Goal: Transaction & Acquisition: Purchase product/service

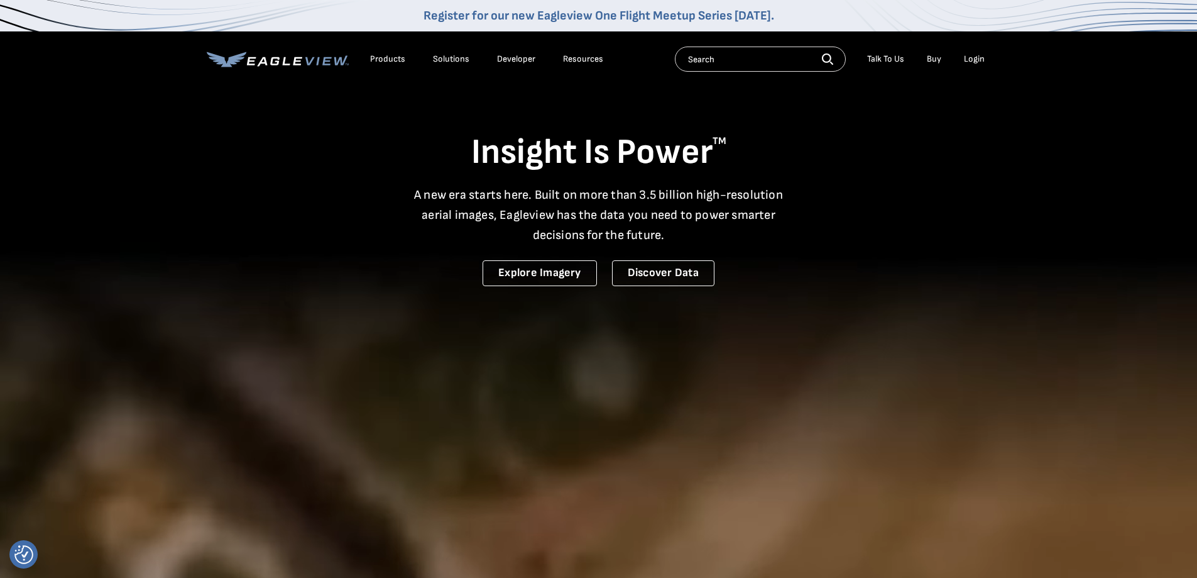
click at [966, 59] on div "Login" at bounding box center [974, 58] width 21 height 11
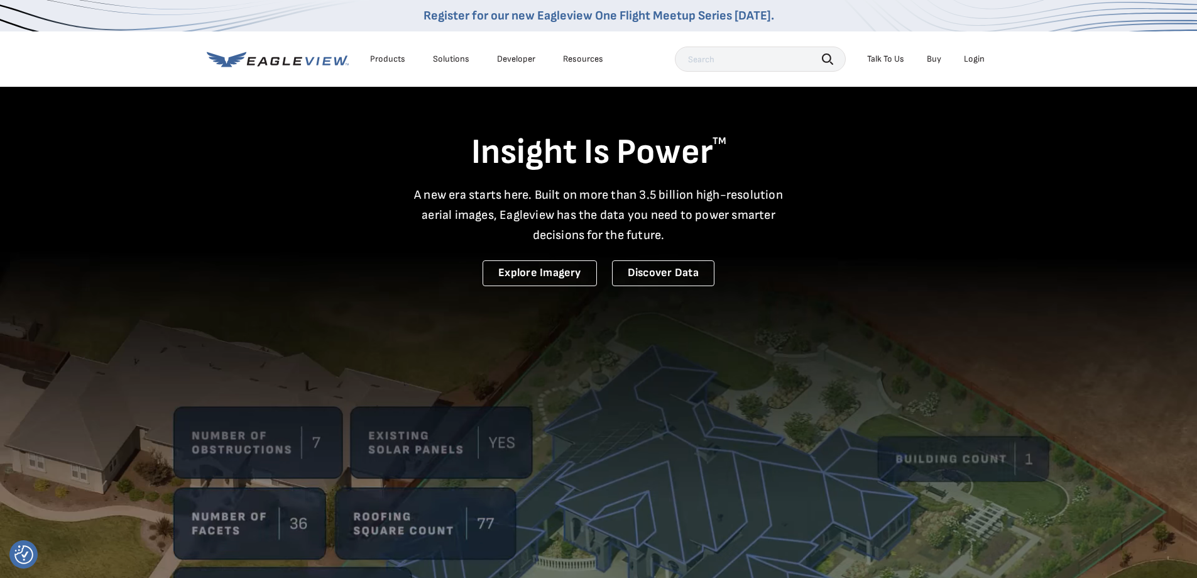
click at [977, 62] on div "Login" at bounding box center [974, 58] width 21 height 11
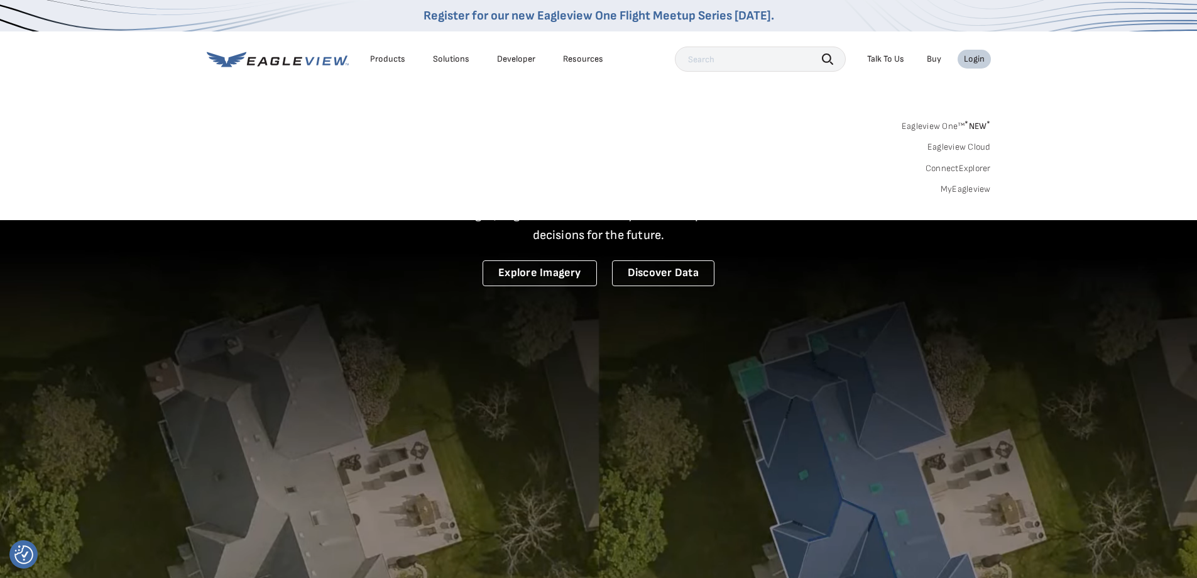
click at [961, 190] on link "MyEagleview" at bounding box center [966, 188] width 50 height 11
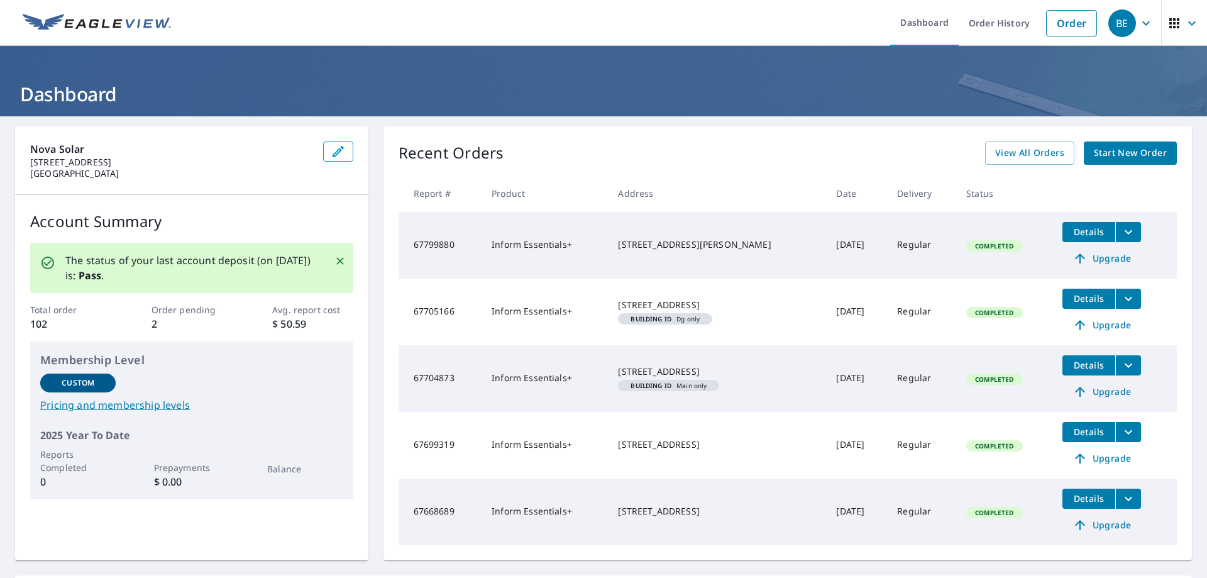
click at [1109, 157] on span "Start New Order" at bounding box center [1129, 153] width 73 height 16
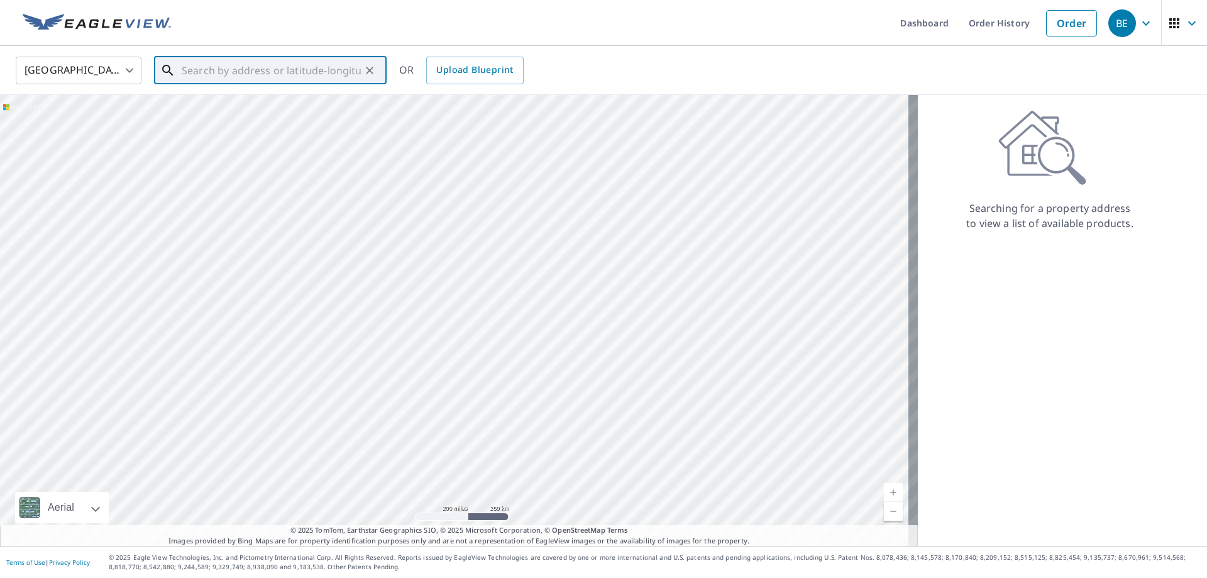
click at [207, 71] on input "text" at bounding box center [271, 70] width 179 height 35
click at [247, 122] on p "Broad Run, VA 20137" at bounding box center [277, 120] width 197 height 13
type input "6219 Evergreen Mountain Rd Broad Run, VA 20137"
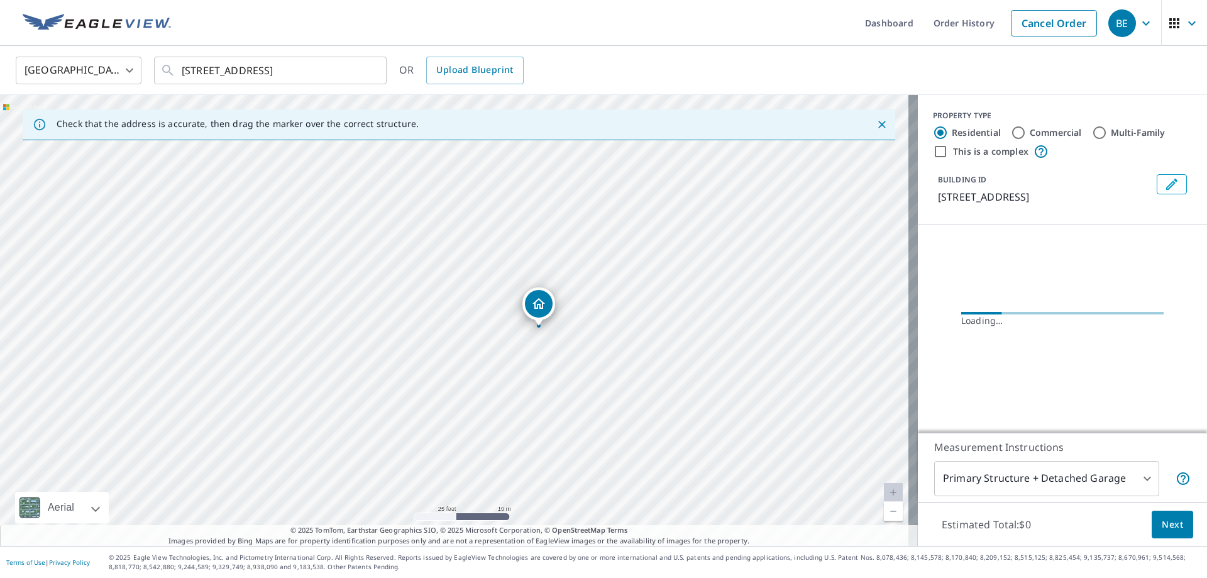
drag, startPoint x: 535, startPoint y: 371, endPoint x: 513, endPoint y: 392, distance: 29.8
click at [512, 398] on div "6219 Evergreen Mountain Rd Broad Run, VA 20137" at bounding box center [458, 320] width 917 height 451
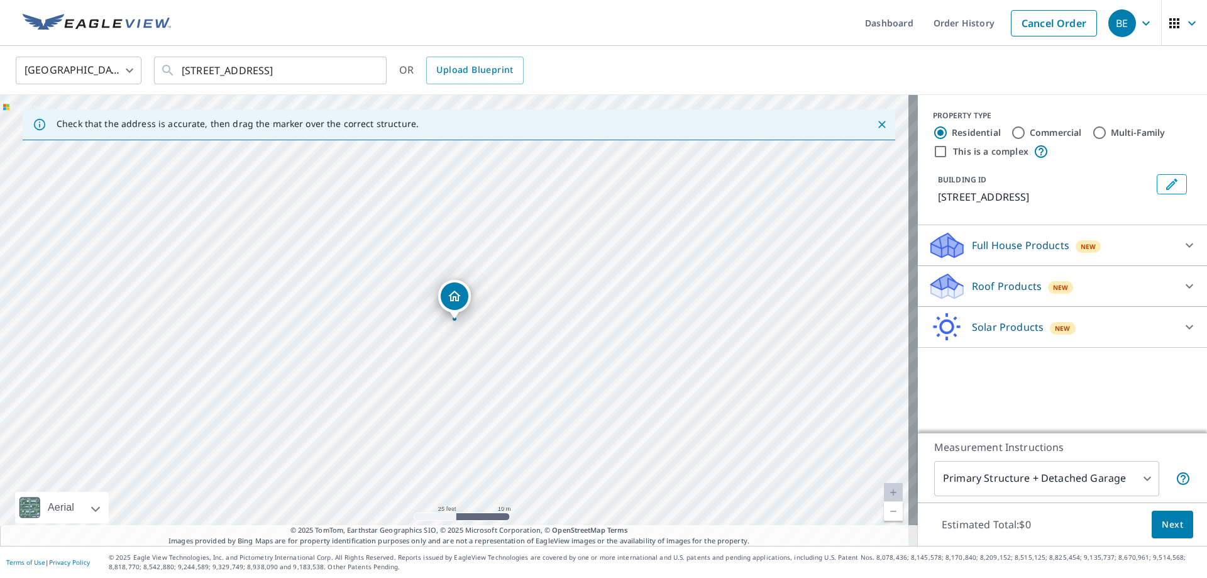
click at [1017, 293] on p "Roof Products" at bounding box center [1007, 285] width 70 height 15
click at [985, 250] on div "Full House Products New" at bounding box center [1051, 246] width 246 height 30
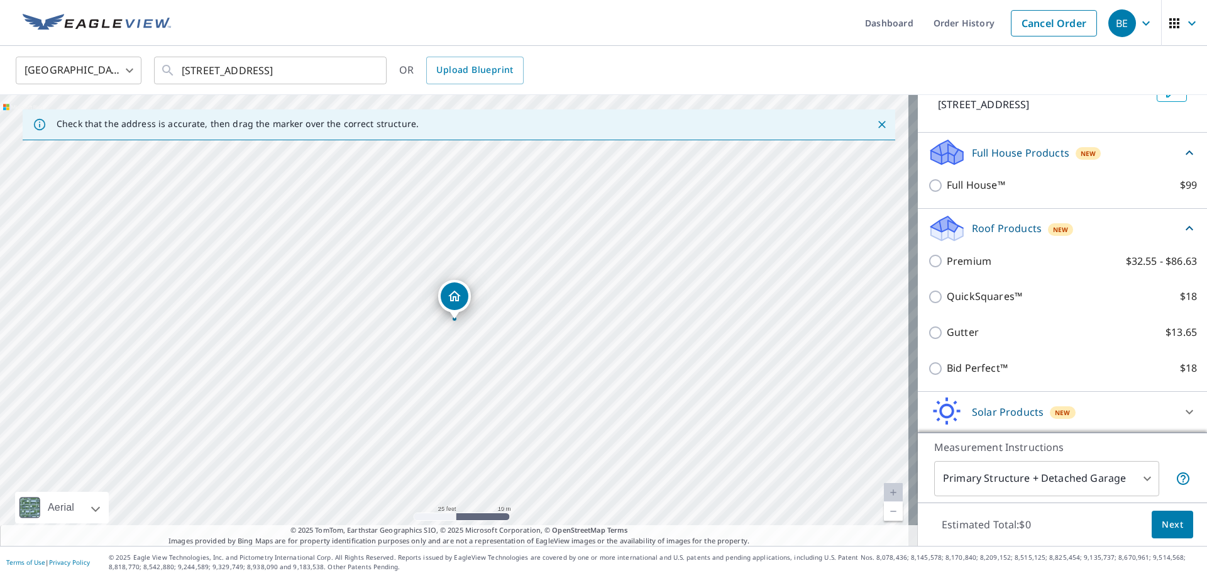
scroll to position [107, 0]
click at [1028, 406] on p "Solar Products" at bounding box center [1008, 411] width 72 height 15
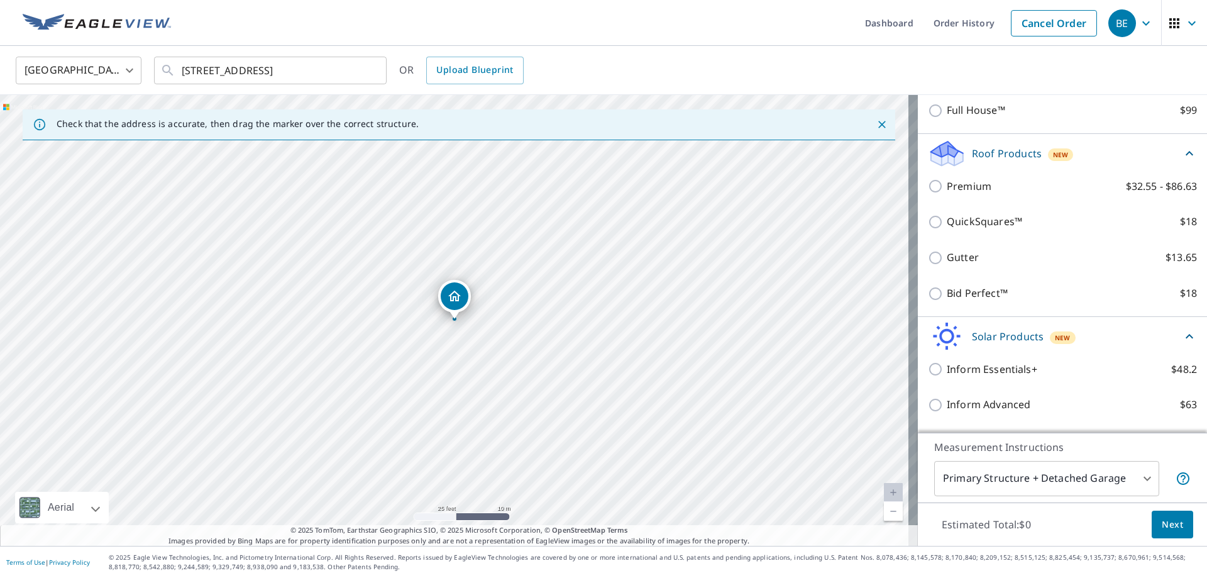
scroll to position [249, 0]
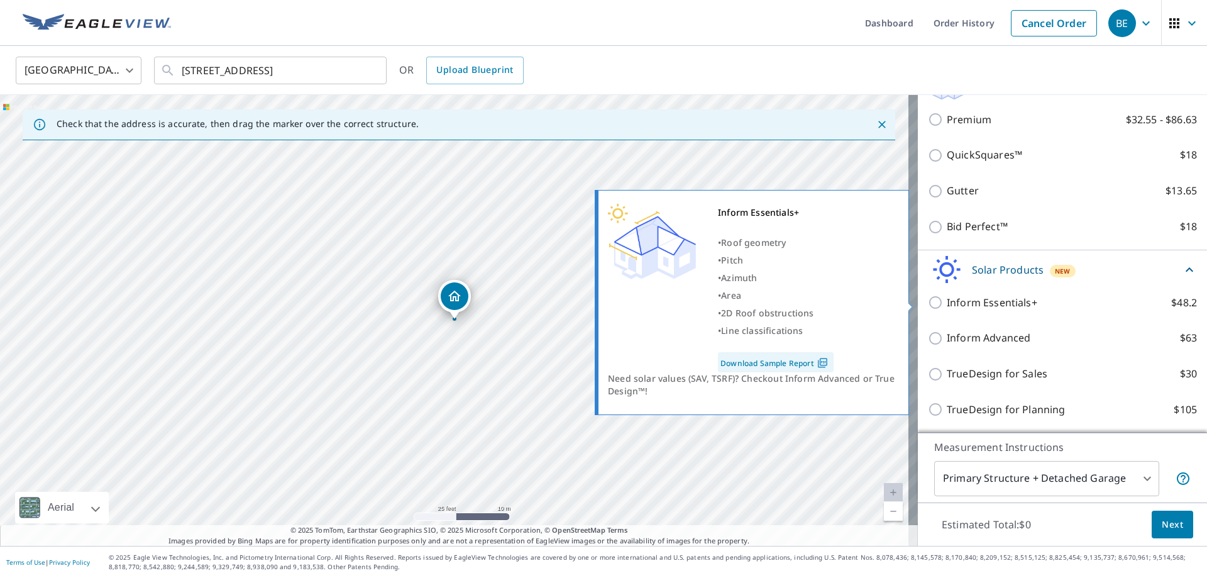
click at [929, 301] on input "Inform Essentials+ $48.2" at bounding box center [937, 302] width 19 height 15
checkbox input "true"
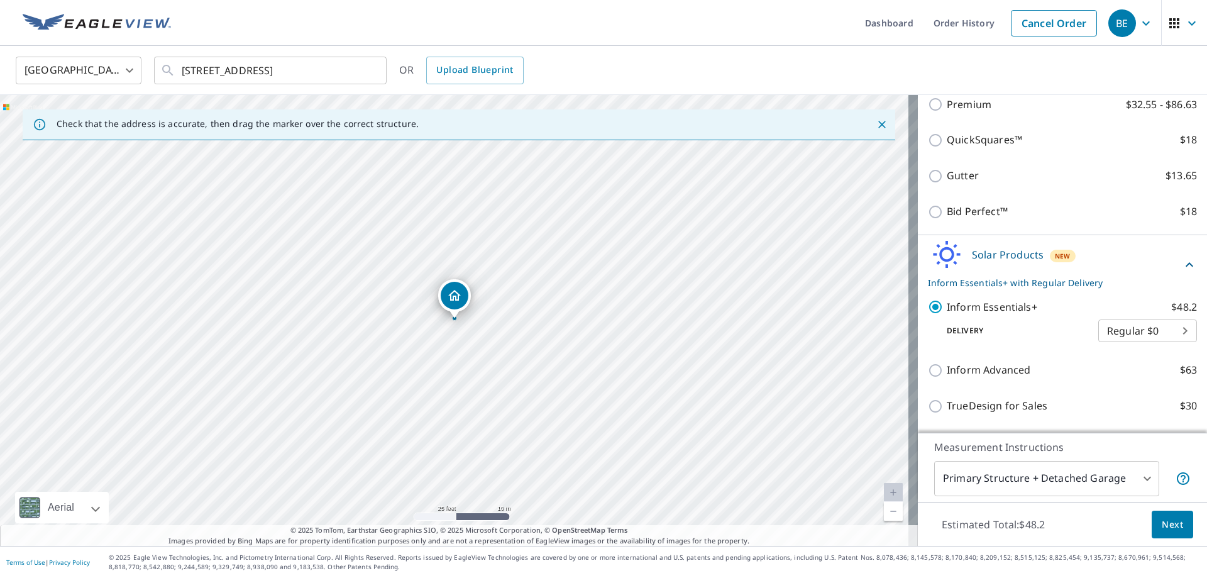
click at [1176, 528] on button "Next" at bounding box center [1171, 524] width 41 height 28
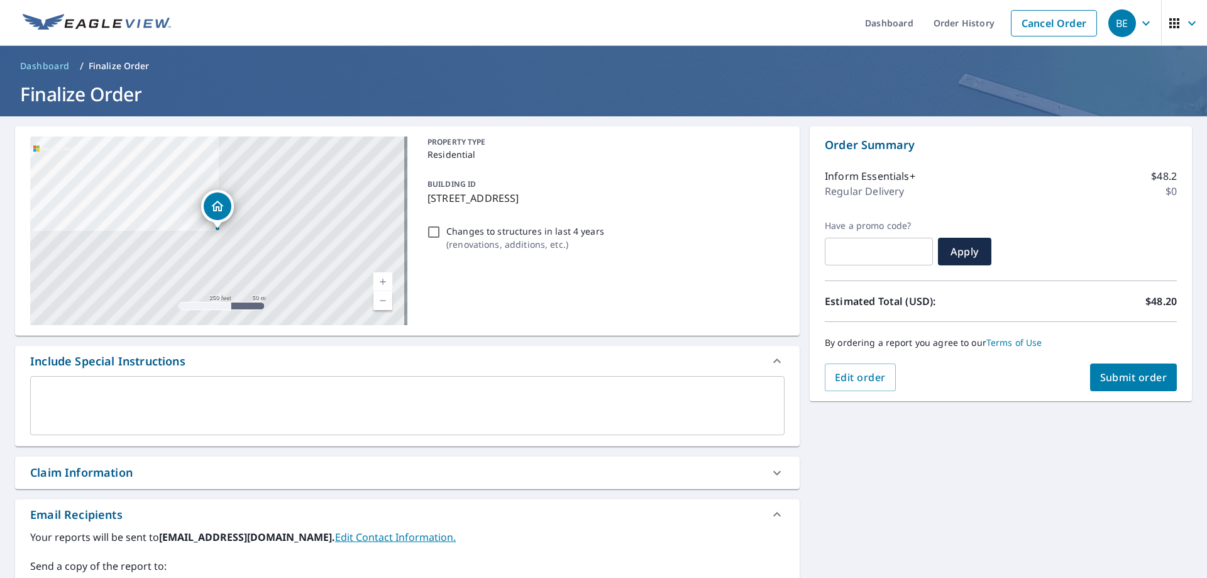
click at [1137, 381] on span "Submit order" at bounding box center [1133, 377] width 67 height 14
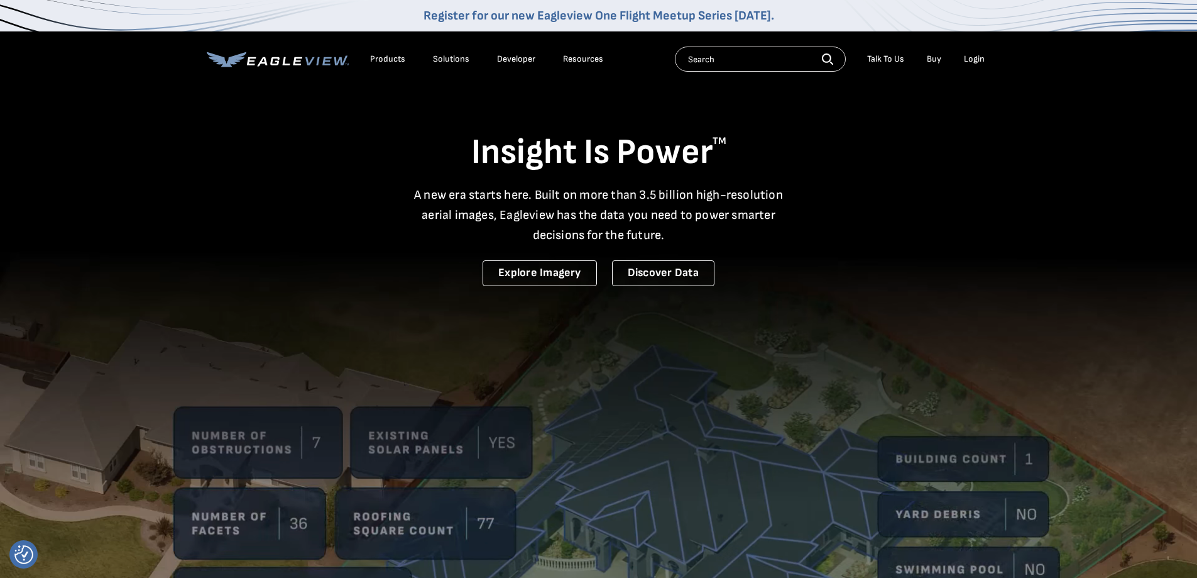
click at [967, 63] on div "Login" at bounding box center [974, 58] width 21 height 11
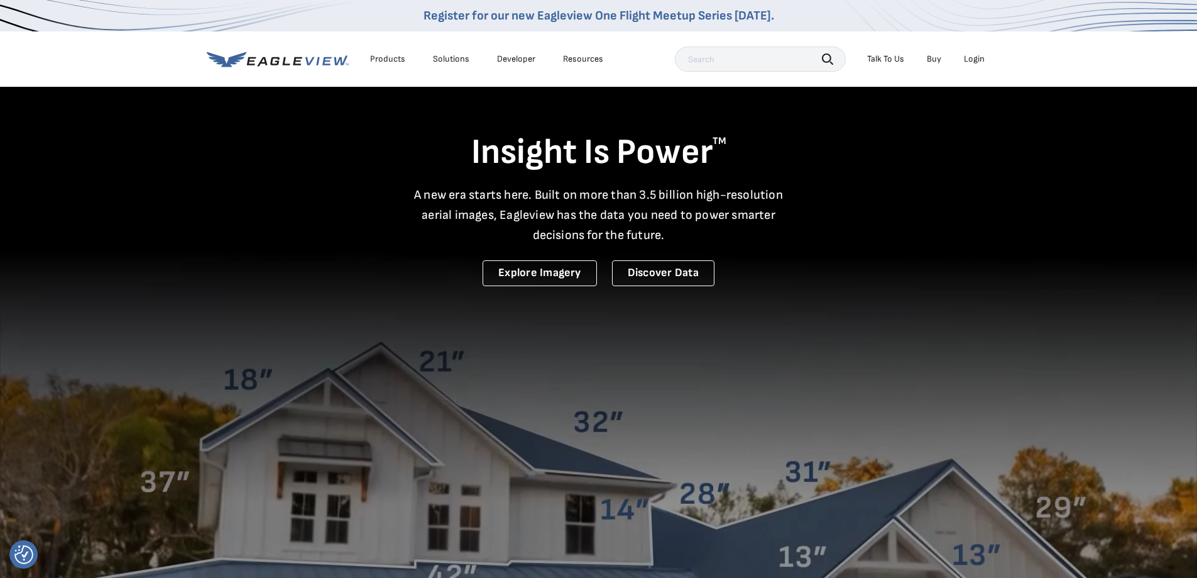
click at [974, 62] on div "Login" at bounding box center [974, 58] width 21 height 11
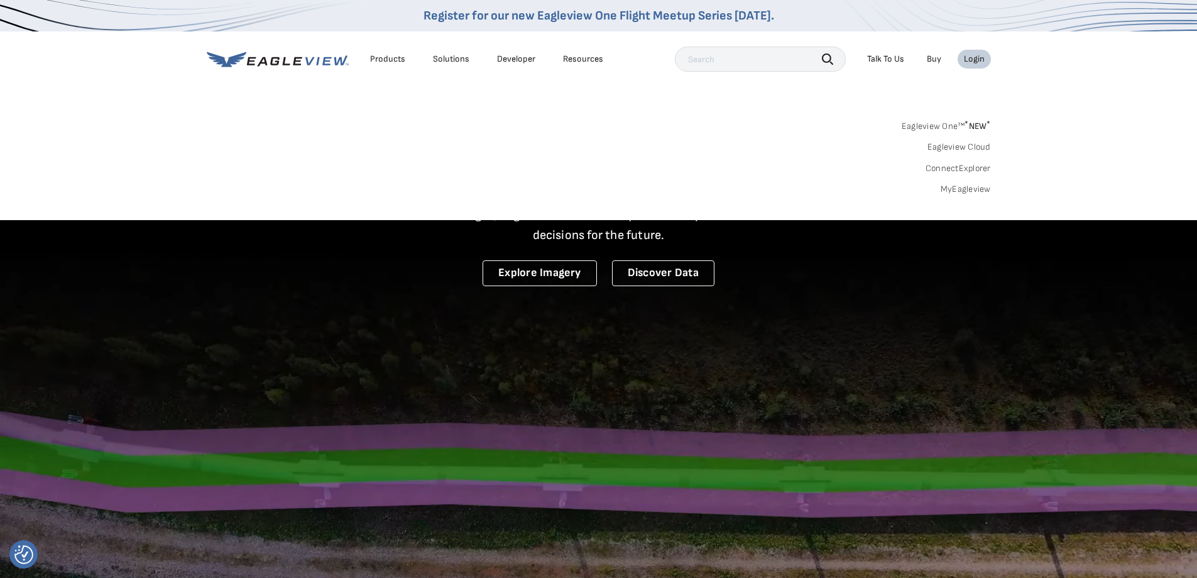
click at [978, 188] on link "MyEagleview" at bounding box center [966, 188] width 50 height 11
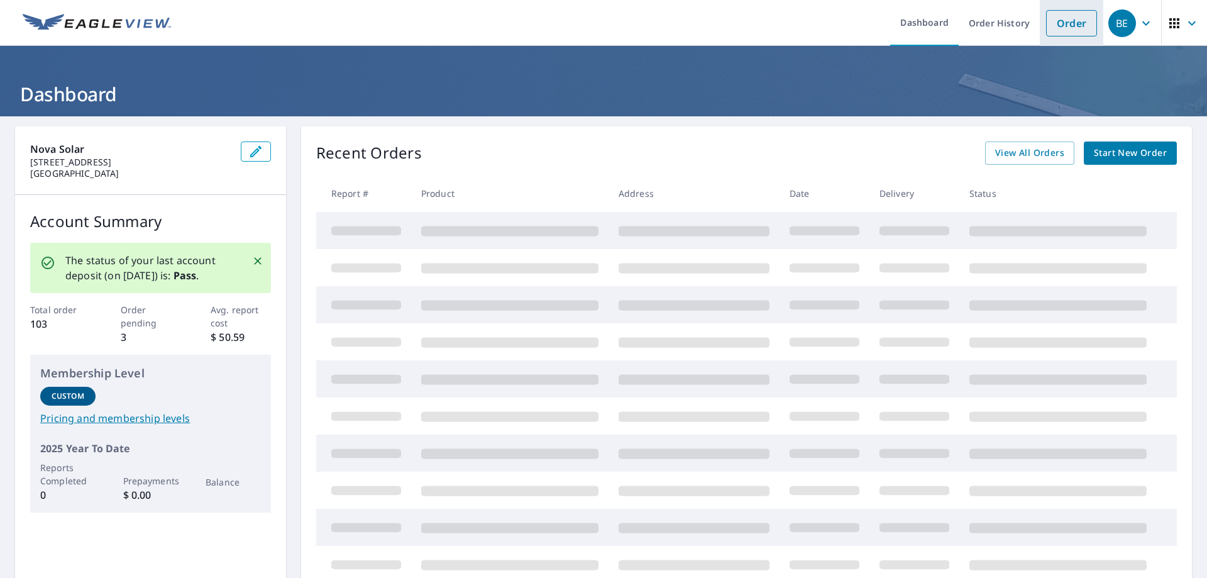
click at [1066, 31] on link "Order" at bounding box center [1071, 23] width 51 height 26
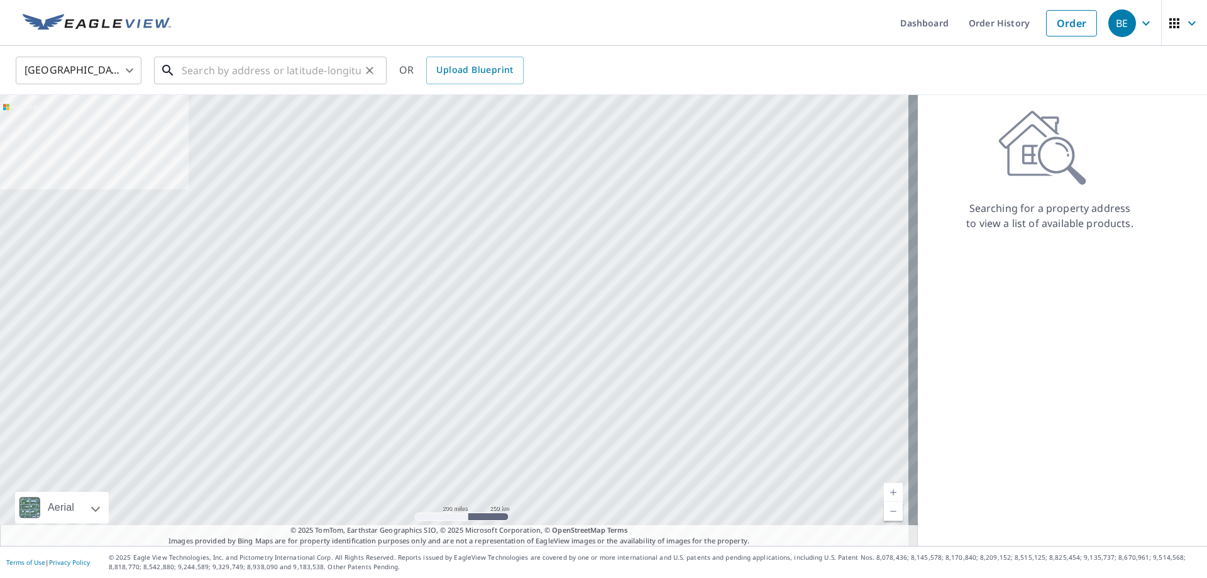
click at [266, 72] on input "text" at bounding box center [271, 70] width 179 height 35
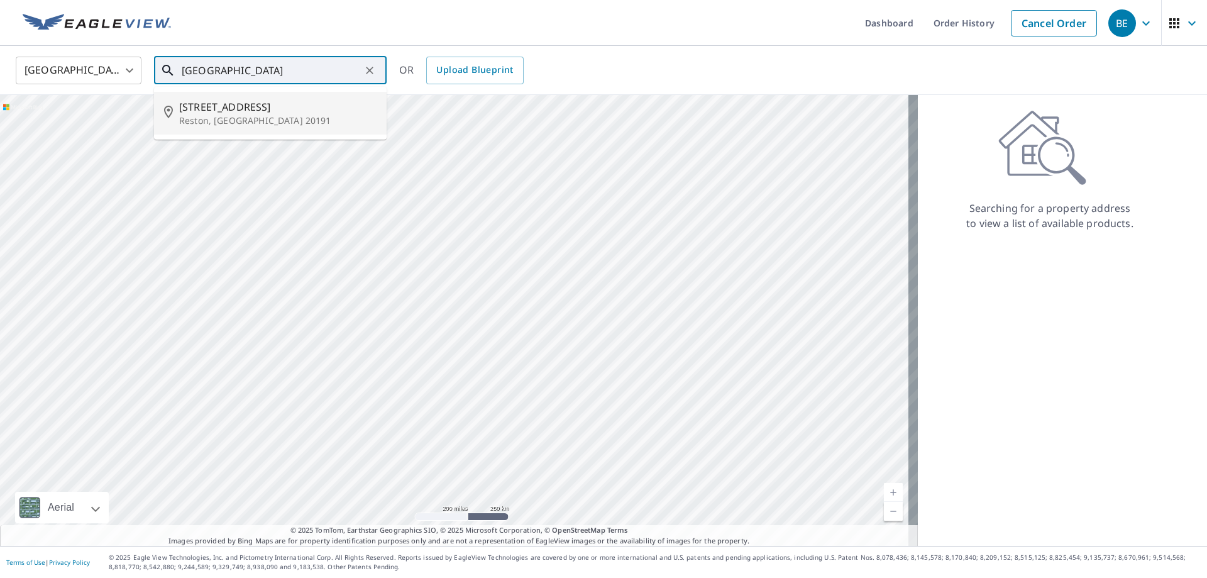
click at [287, 112] on span "11909 Saint Johnsbury Ct" at bounding box center [277, 106] width 197 height 15
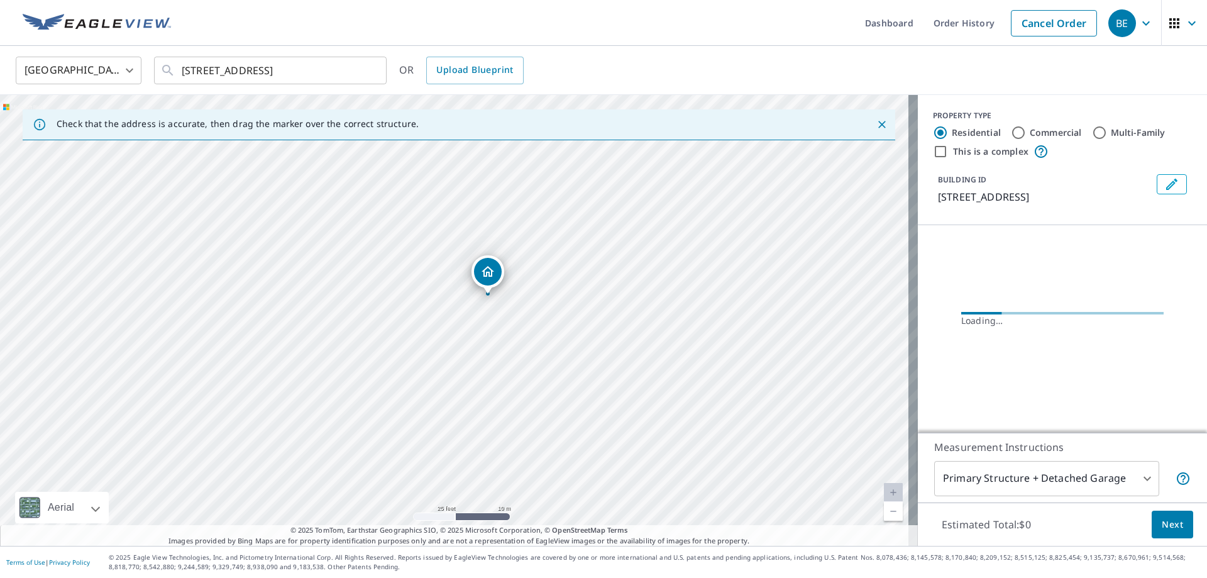
click at [458, 361] on div "11909 Saint Johnsbury Ct Reston, VA 20191" at bounding box center [458, 320] width 917 height 451
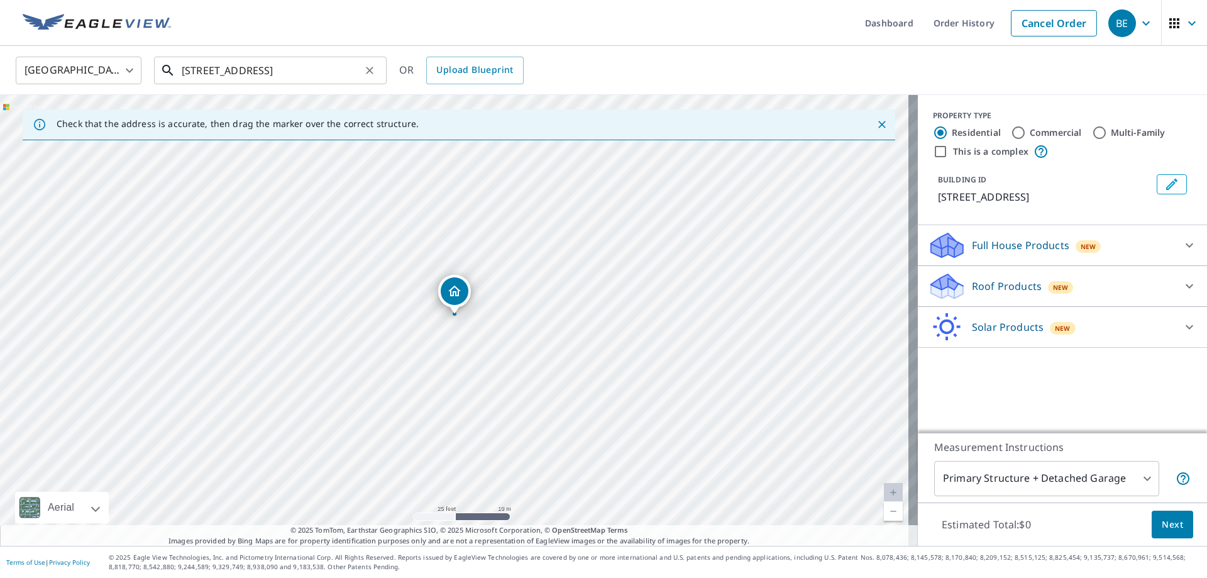
click at [270, 68] on input "11909 Saint Johnsbury Ct Reston, VA 20191" at bounding box center [271, 70] width 179 height 35
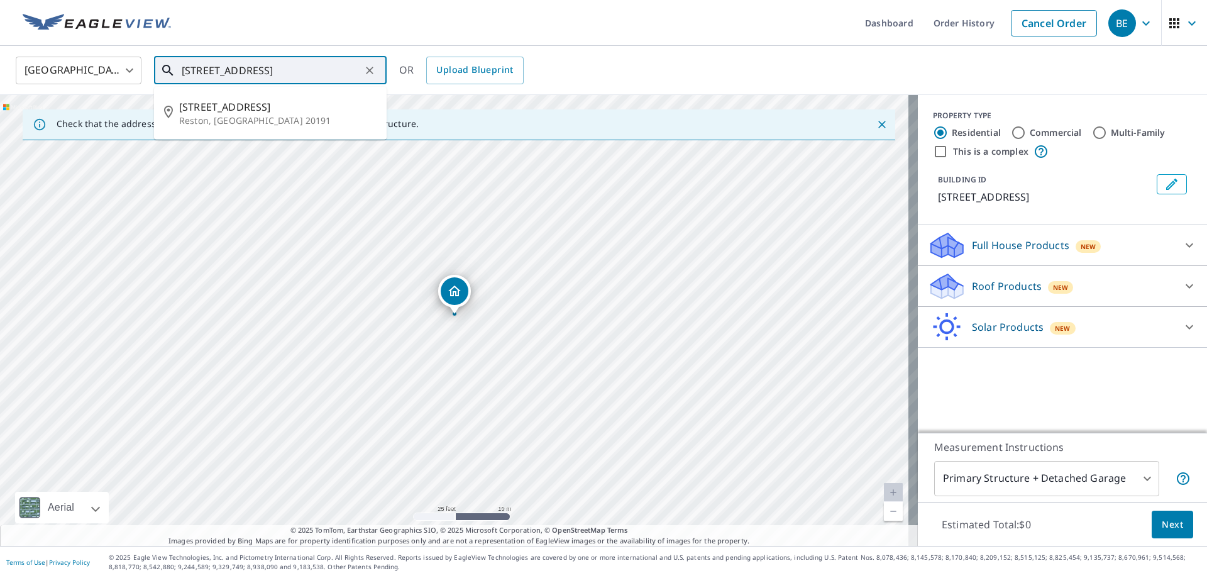
click at [270, 68] on input "11909 Saint Johnsbury Ct Reston, VA 20191" at bounding box center [271, 70] width 179 height 35
click at [283, 111] on span "4939 Nash St NE" at bounding box center [277, 106] width 197 height 15
type input "4939 Nash St NE Washington, DC 20019"
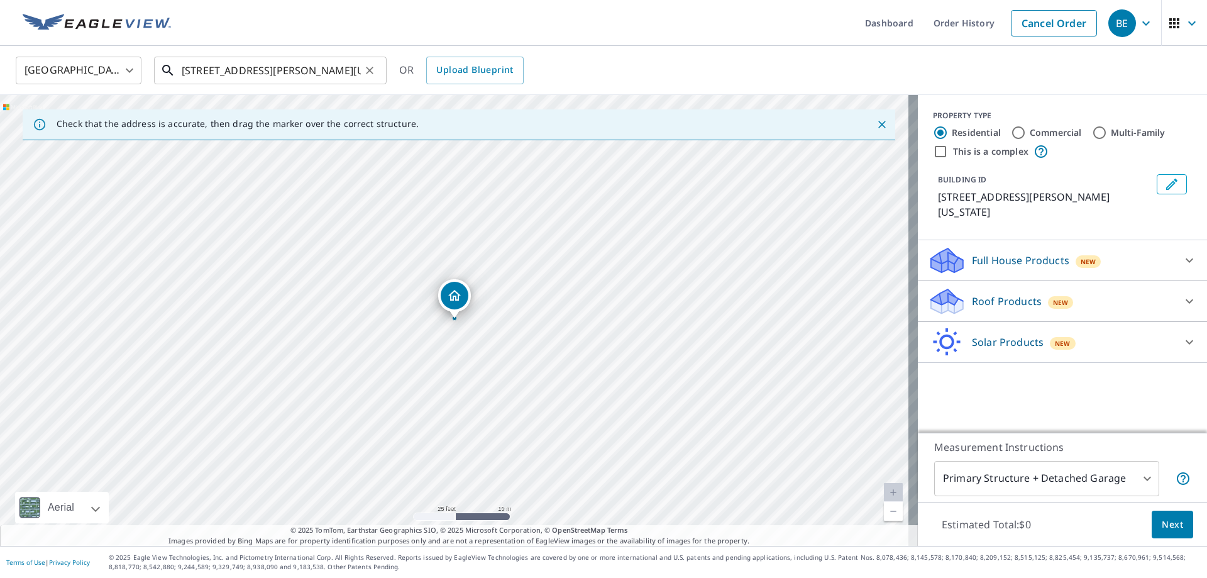
click at [207, 80] on input "4939 Nash St NE Washington, DC 20019" at bounding box center [271, 70] width 179 height 35
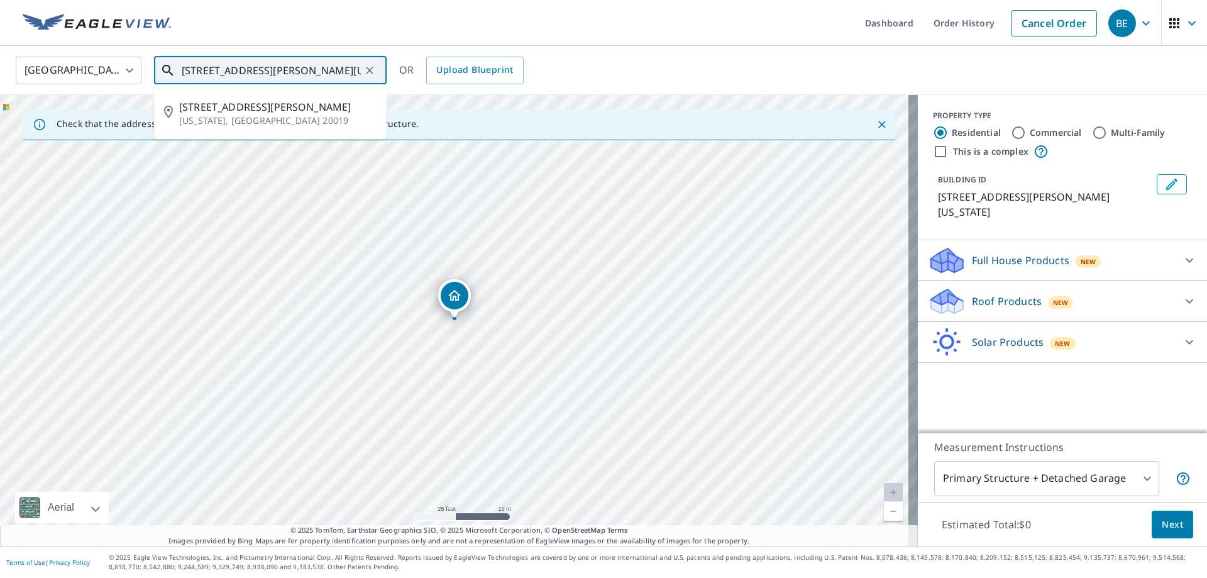
click at [207, 80] on input "4939 Nash St NE Washington, DC 20019" at bounding box center [271, 70] width 179 height 35
